Goal: Subscribe to service/newsletter

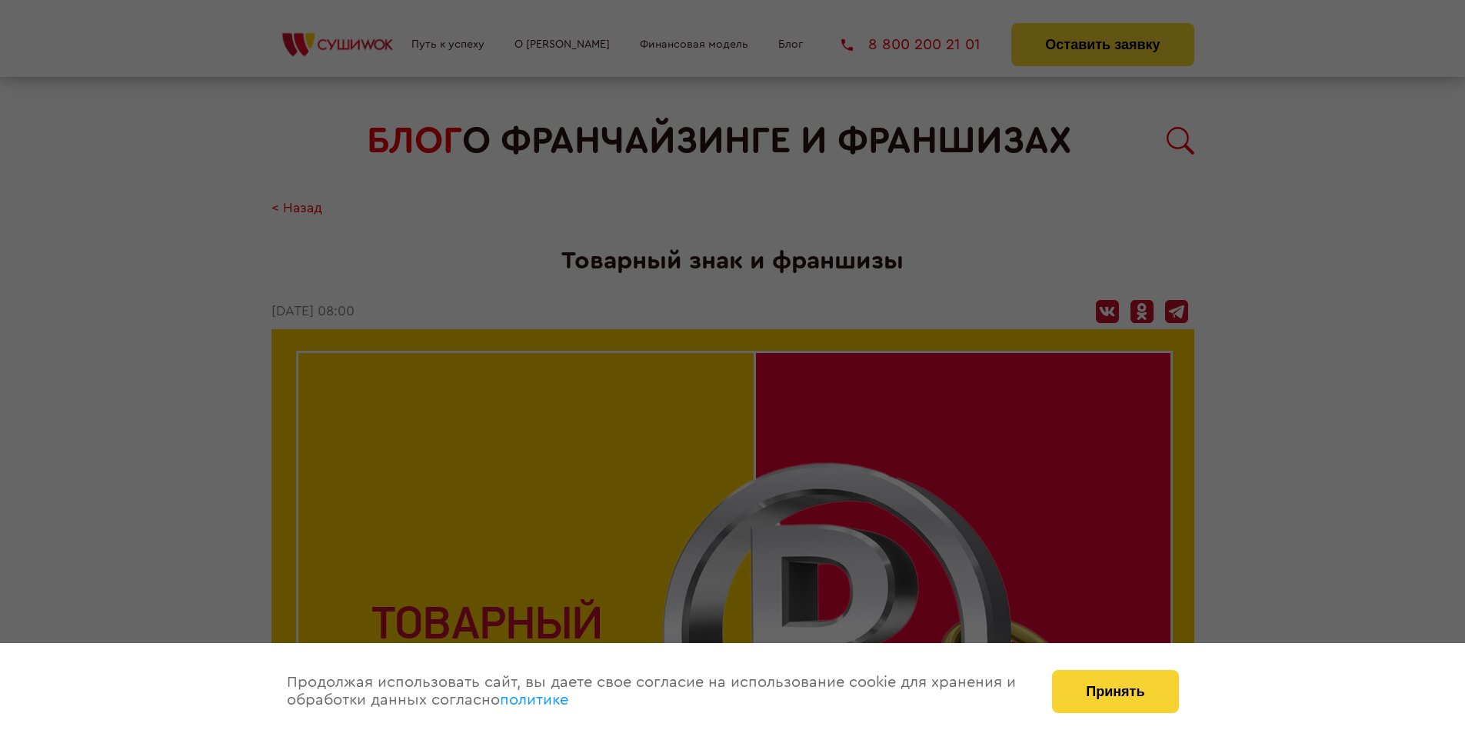
scroll to position [1878, 0]
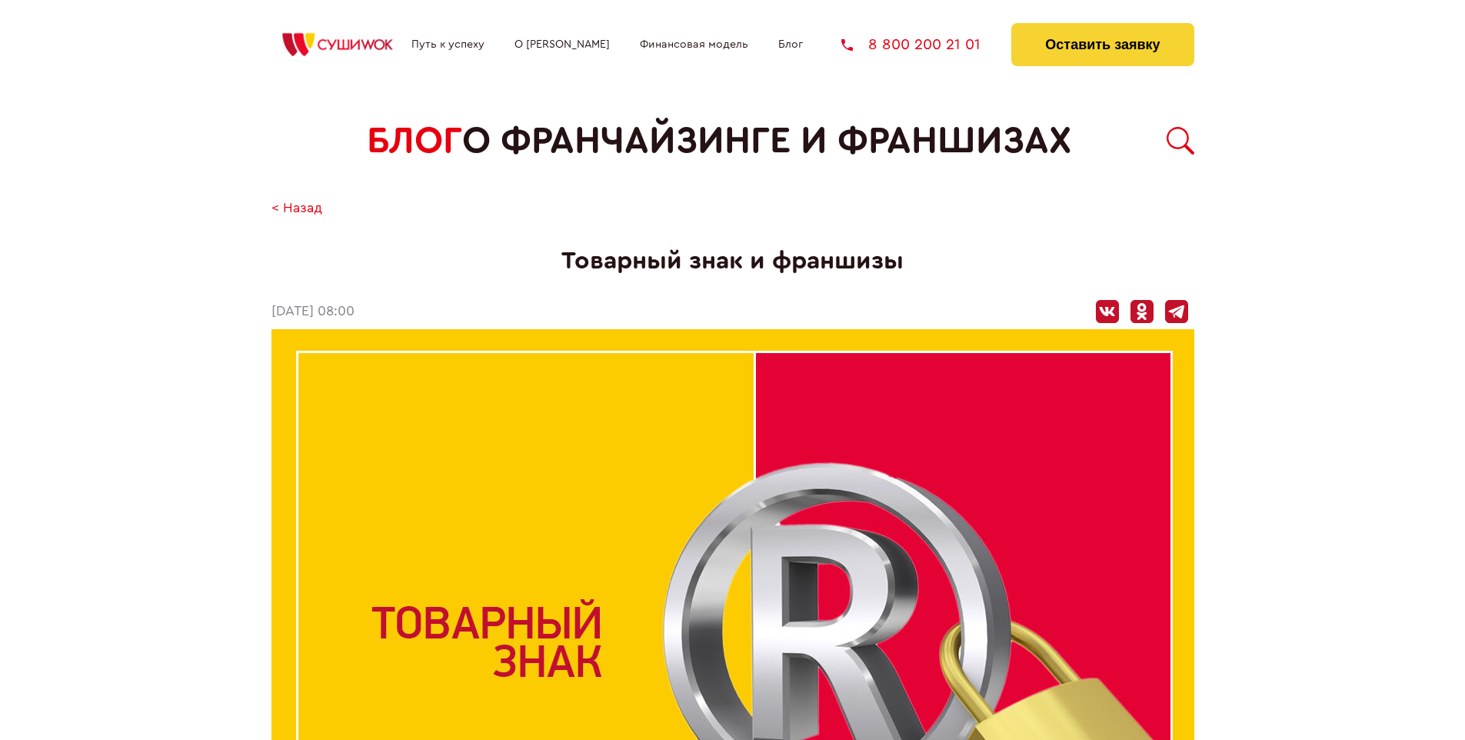
scroll to position [1878, 0]
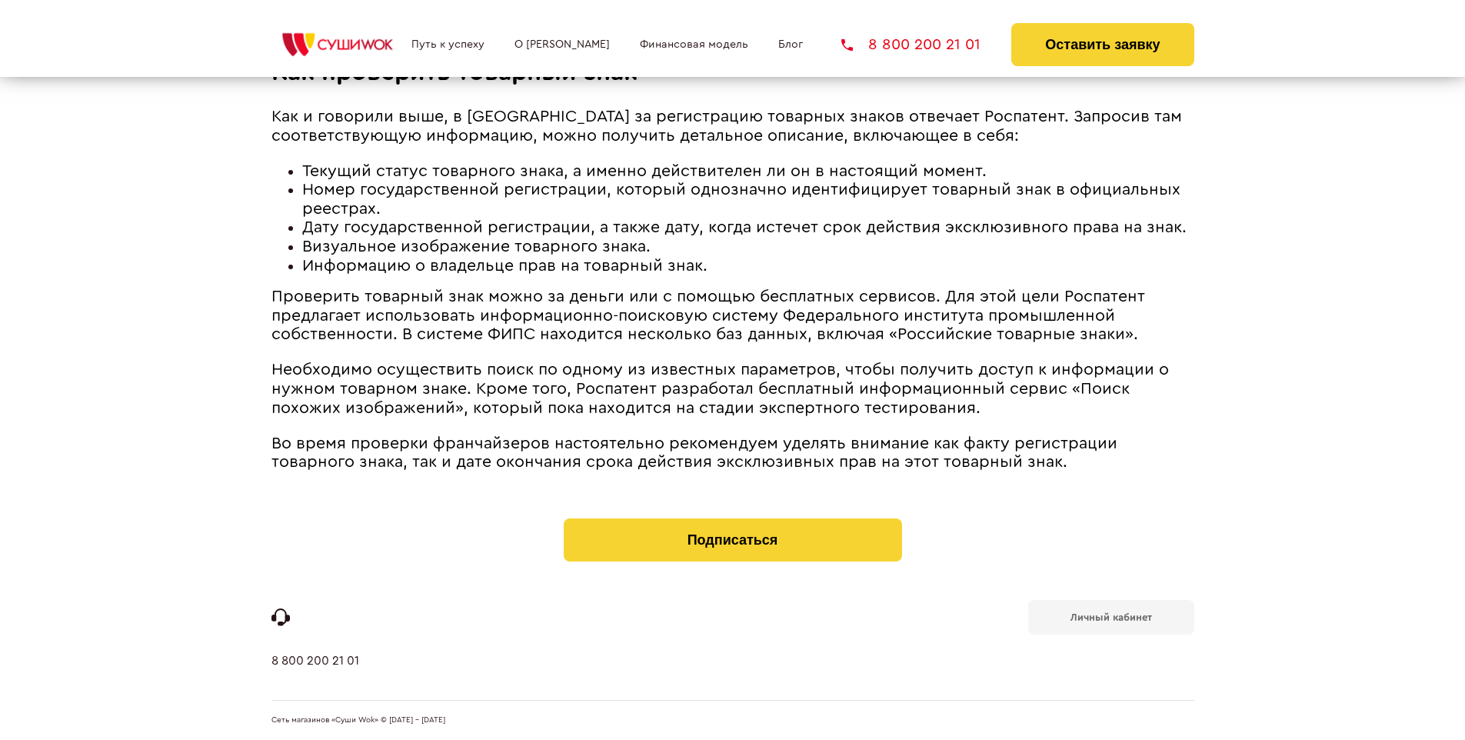
click at [1110, 615] on b "Личный кабинет" at bounding box center [1110, 617] width 81 height 10
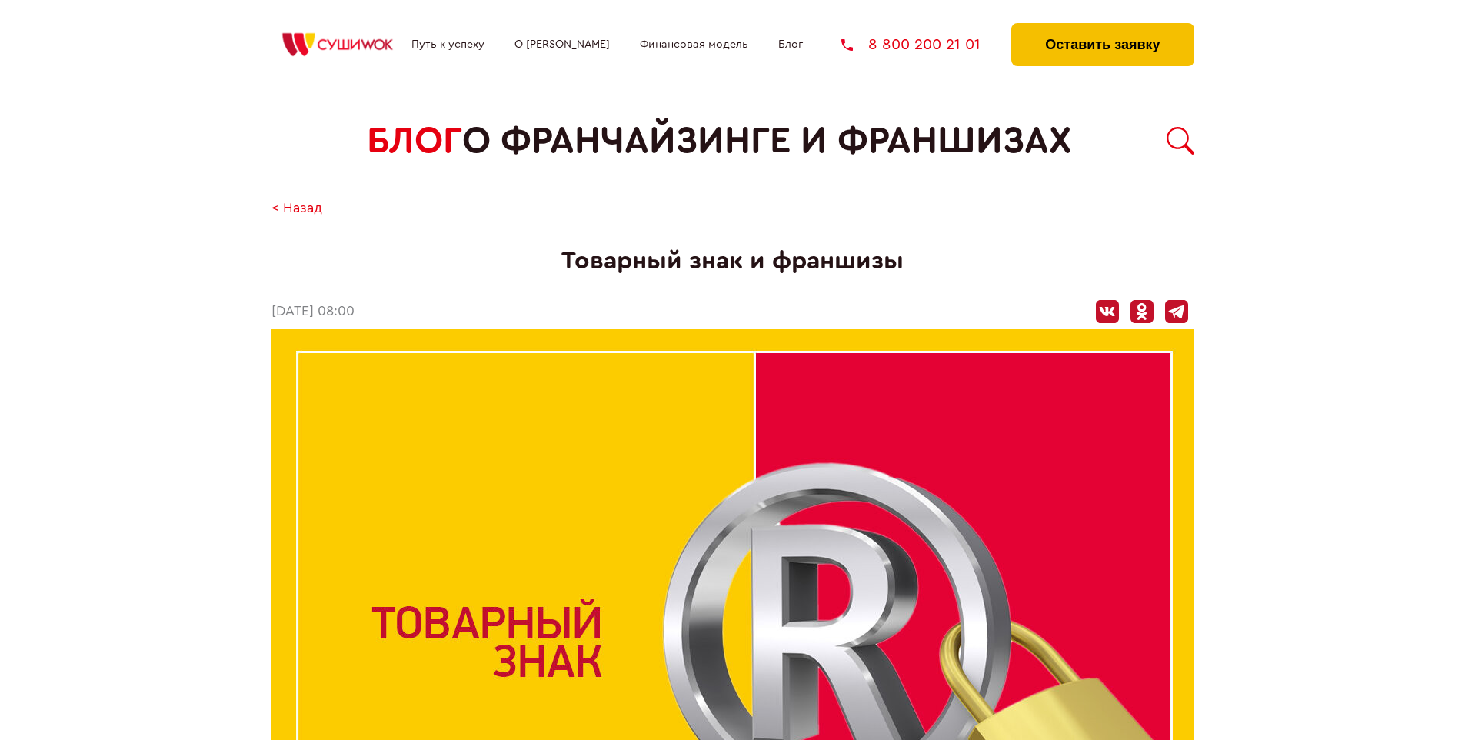
click at [1102, 27] on button "Оставить заявку" at bounding box center [1102, 44] width 182 height 43
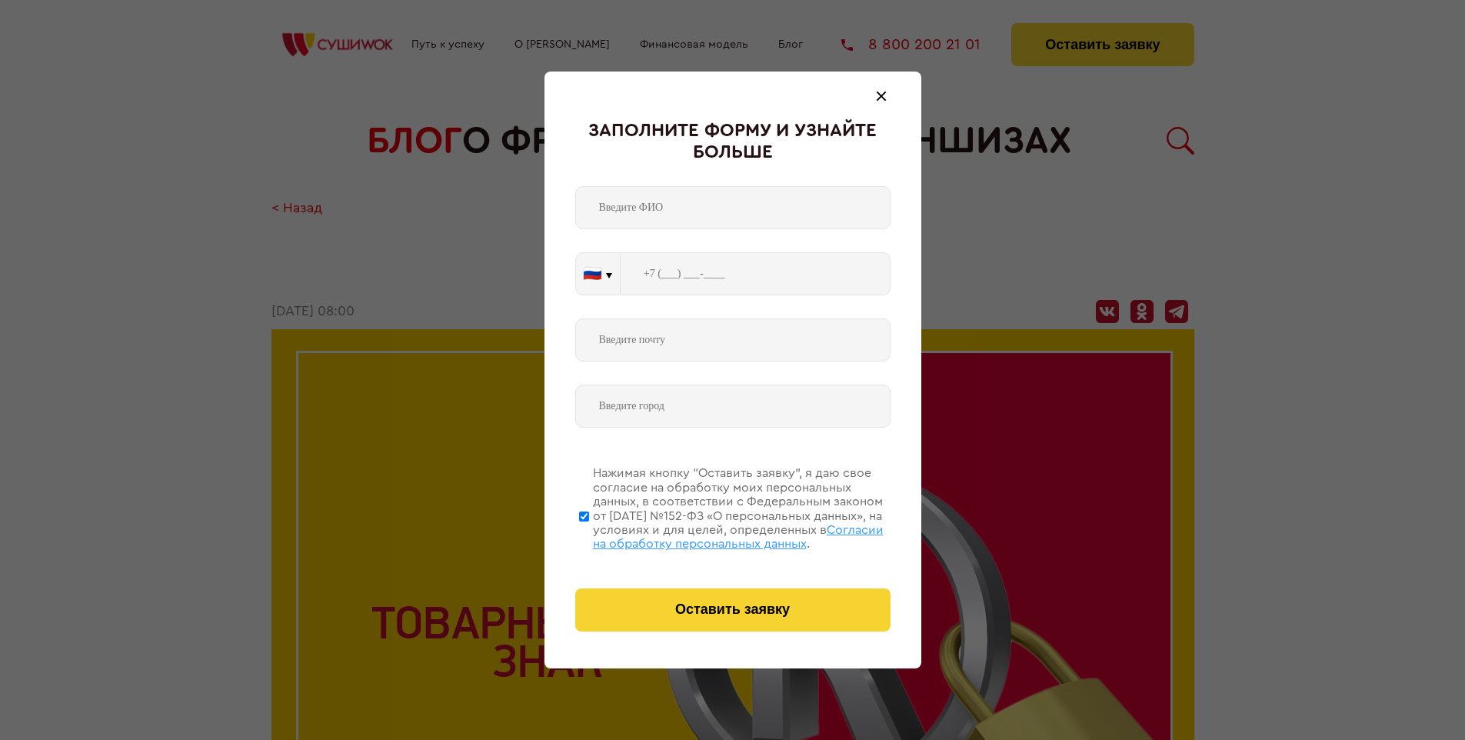
click at [713, 534] on span "Согласии на обработку персональных данных" at bounding box center [738, 537] width 291 height 26
click at [589, 534] on input "Нажимая кнопку “Оставить заявку”, я даю свое согласие на обработку моих персона…" at bounding box center [584, 515] width 10 height 123
checkbox input "false"
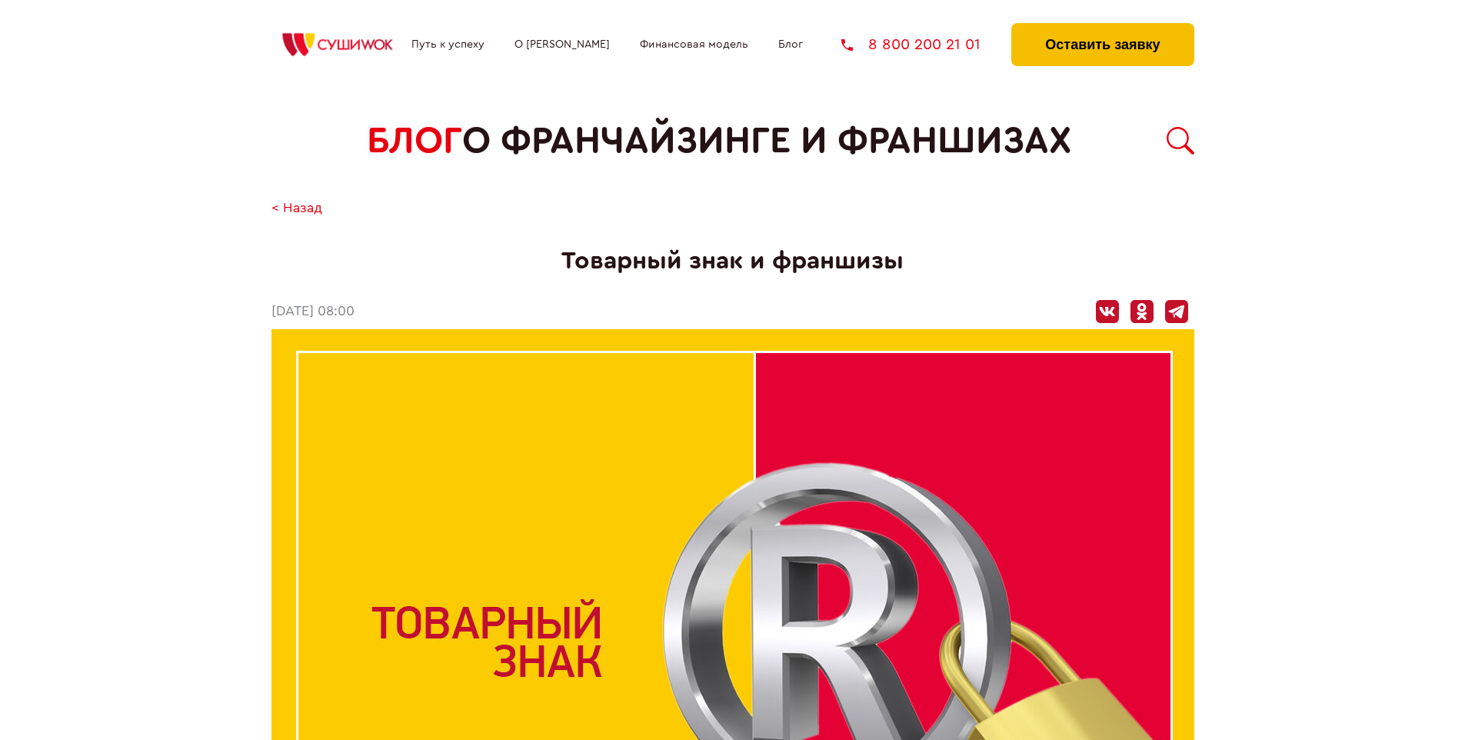
click at [1102, 27] on button "Оставить заявку" at bounding box center [1102, 44] width 182 height 43
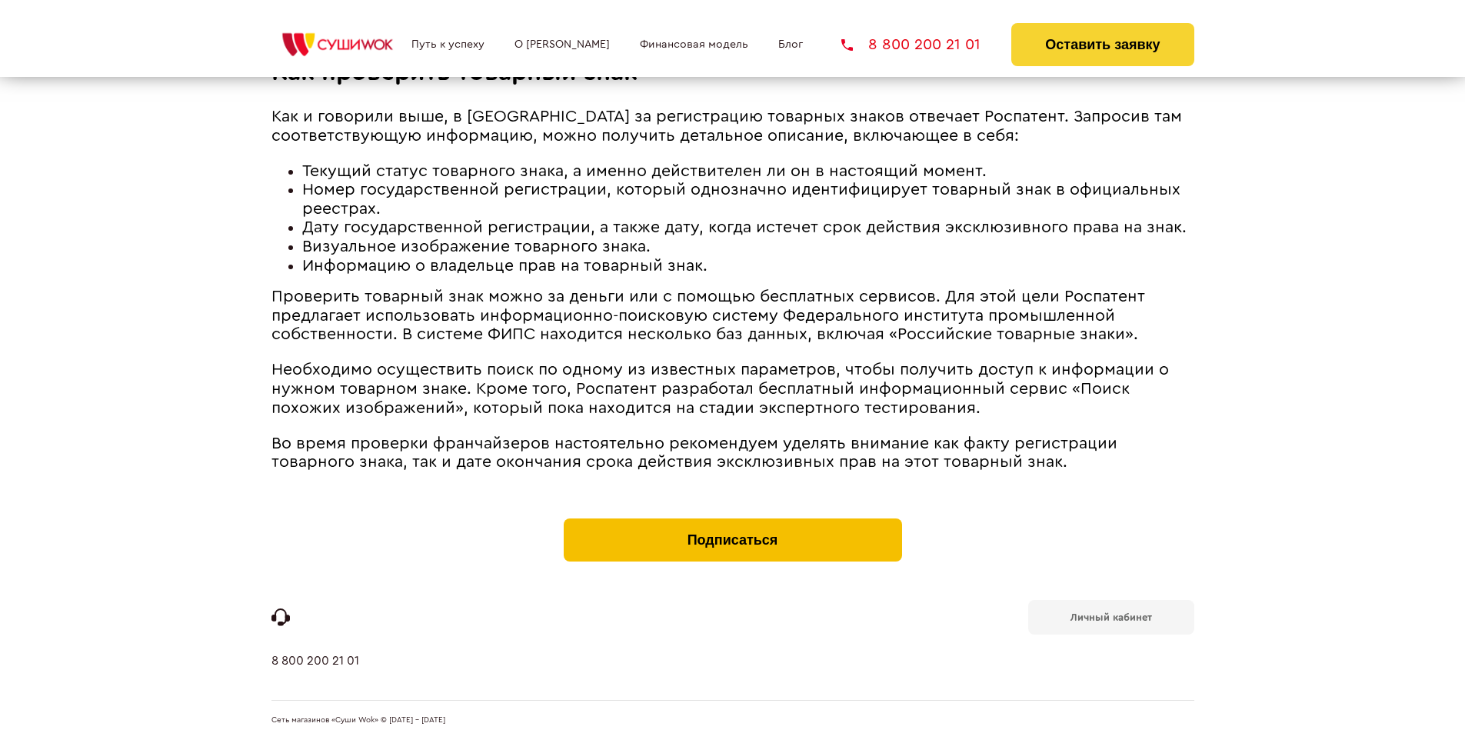
click at [732, 521] on button "Подписаться" at bounding box center [733, 539] width 338 height 43
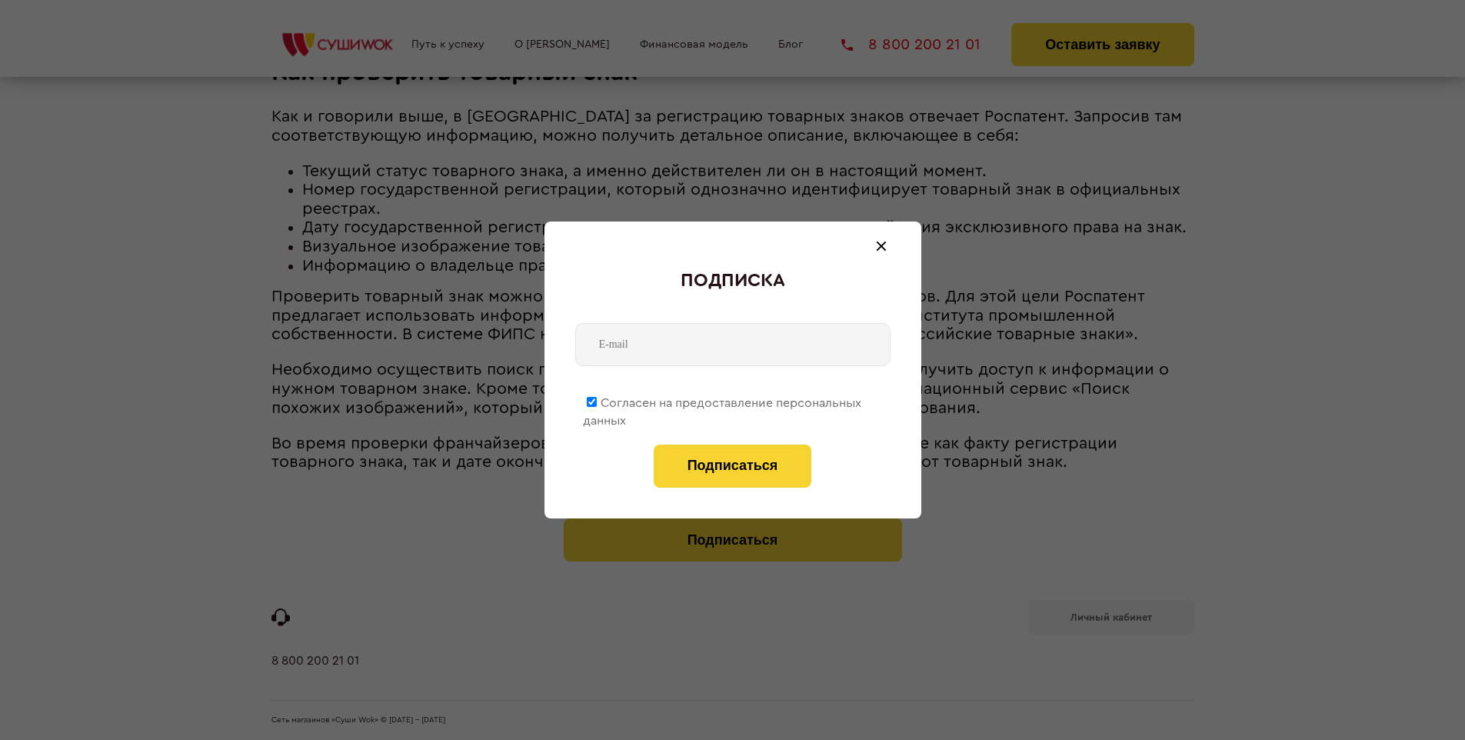
click at [723, 400] on span "Согласен на предоставление персональных данных" at bounding box center [722, 412] width 278 height 30
click at [597, 400] on input "Согласен на предоставление персональных данных" at bounding box center [592, 402] width 10 height 10
checkbox input "false"
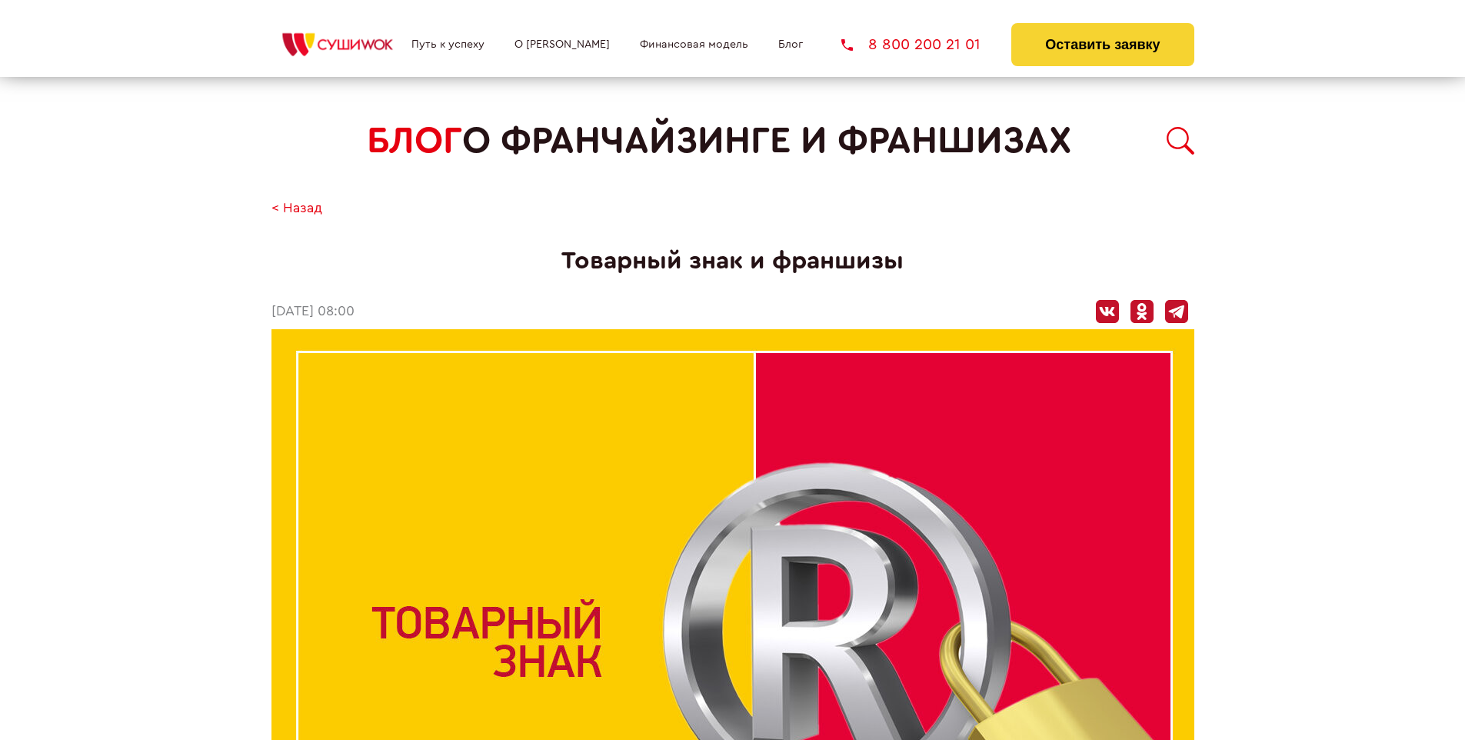
scroll to position [1878, 0]
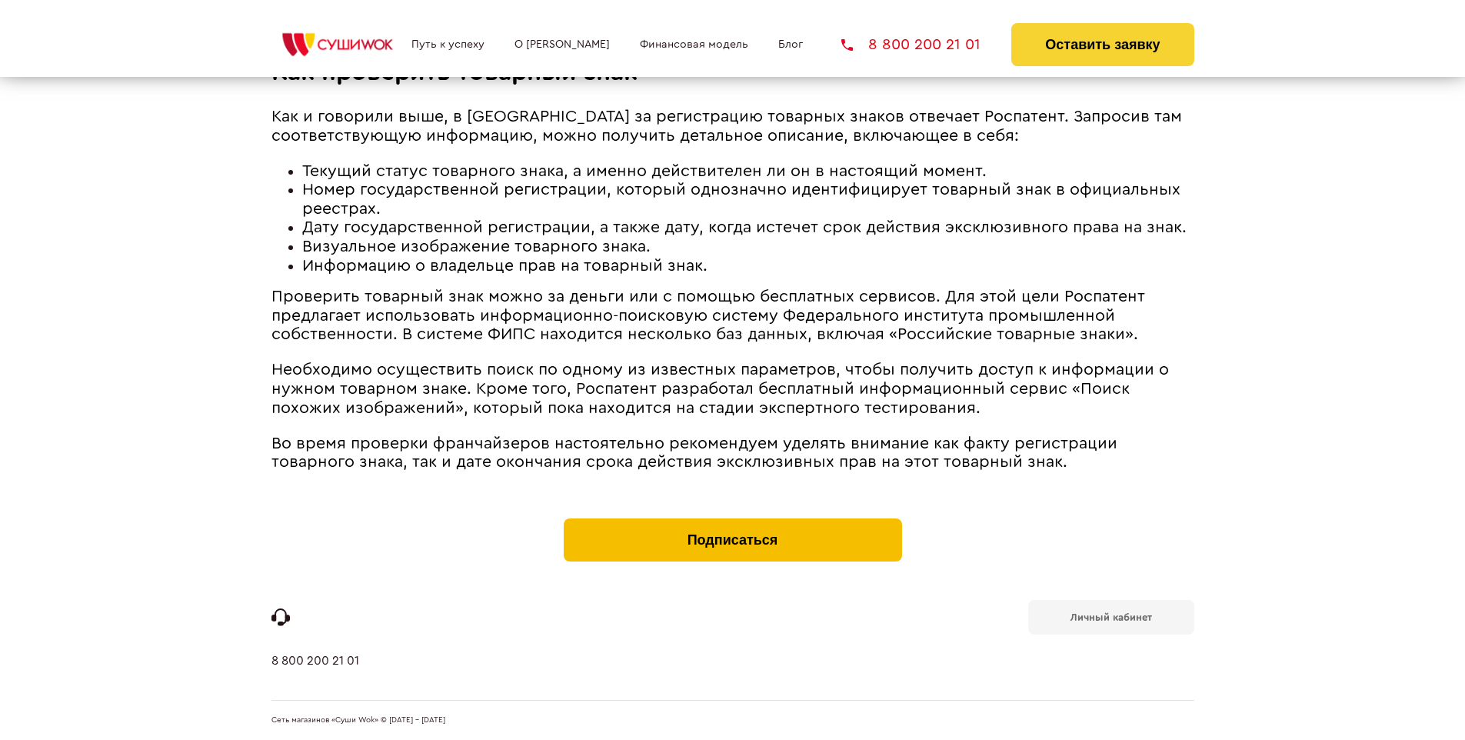
click at [732, 521] on button "Подписаться" at bounding box center [733, 539] width 338 height 43
